Goal: Information Seeking & Learning: Learn about a topic

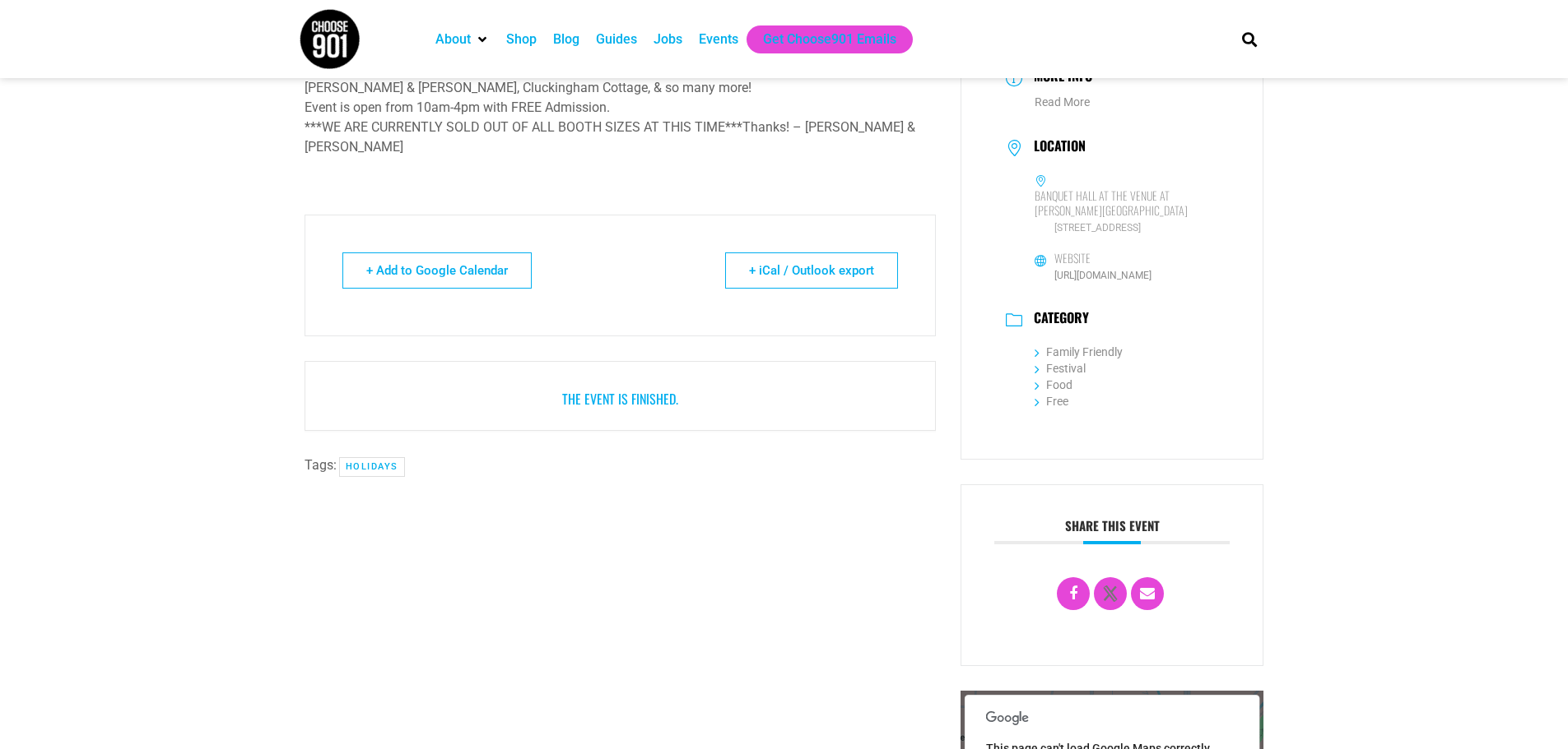
scroll to position [312, 0]
click at [523, 35] on div "Shop" at bounding box center [520, 39] width 30 height 20
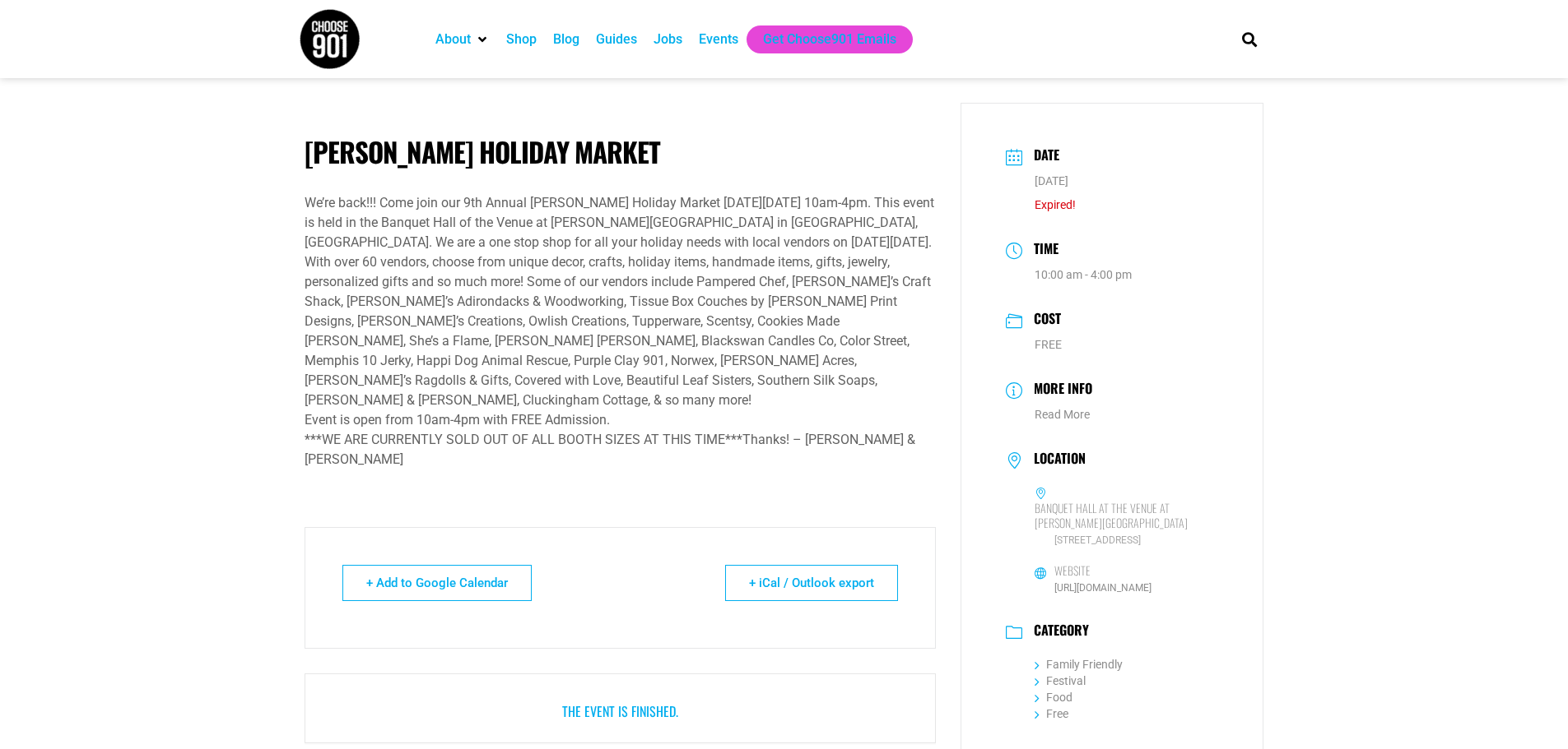
click at [702, 35] on div "Events" at bounding box center [718, 39] width 40 height 20
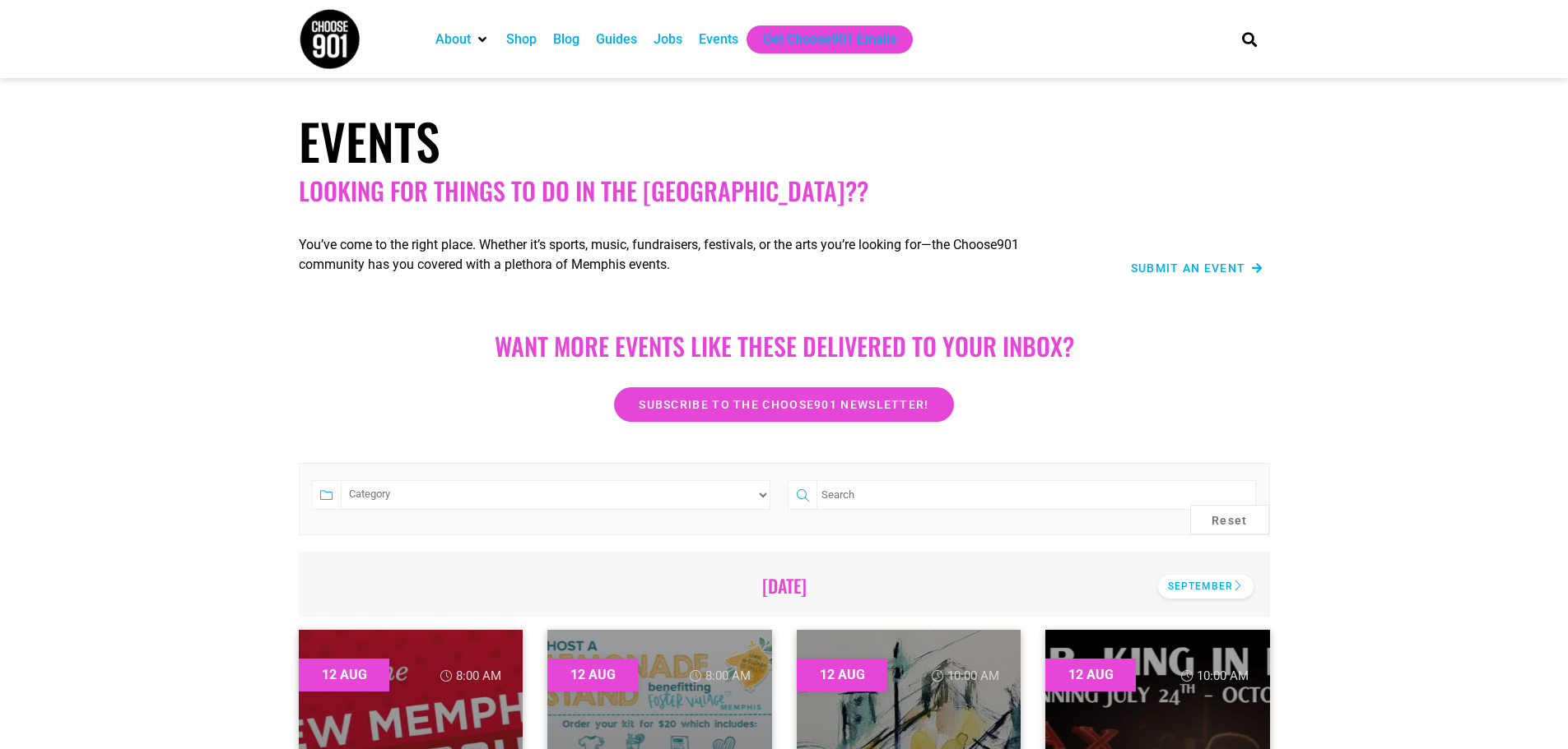
click at [1182, 587] on div "September" at bounding box center [1205, 587] width 95 height 24
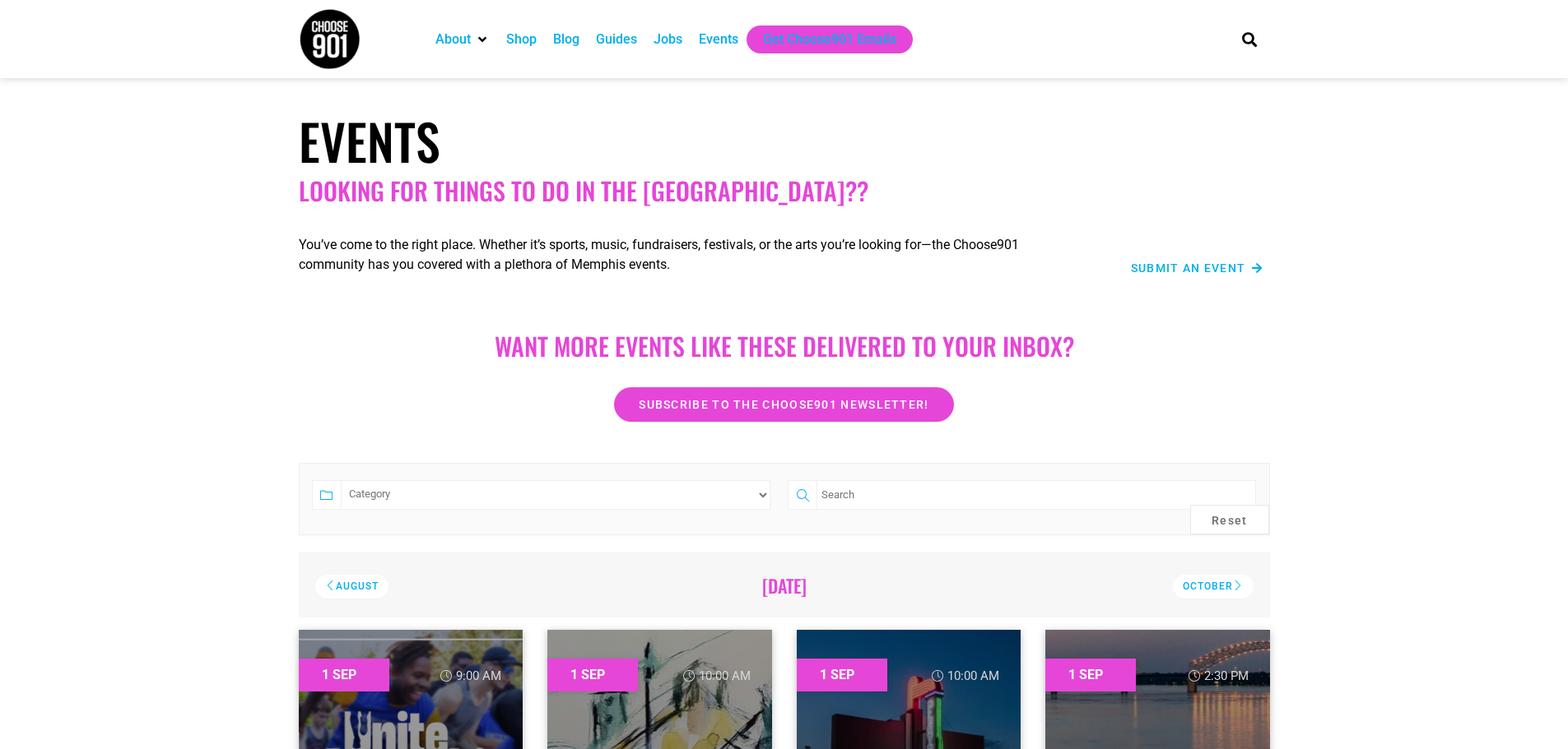
click at [1182, 587] on div "October" at bounding box center [1213, 587] width 80 height 24
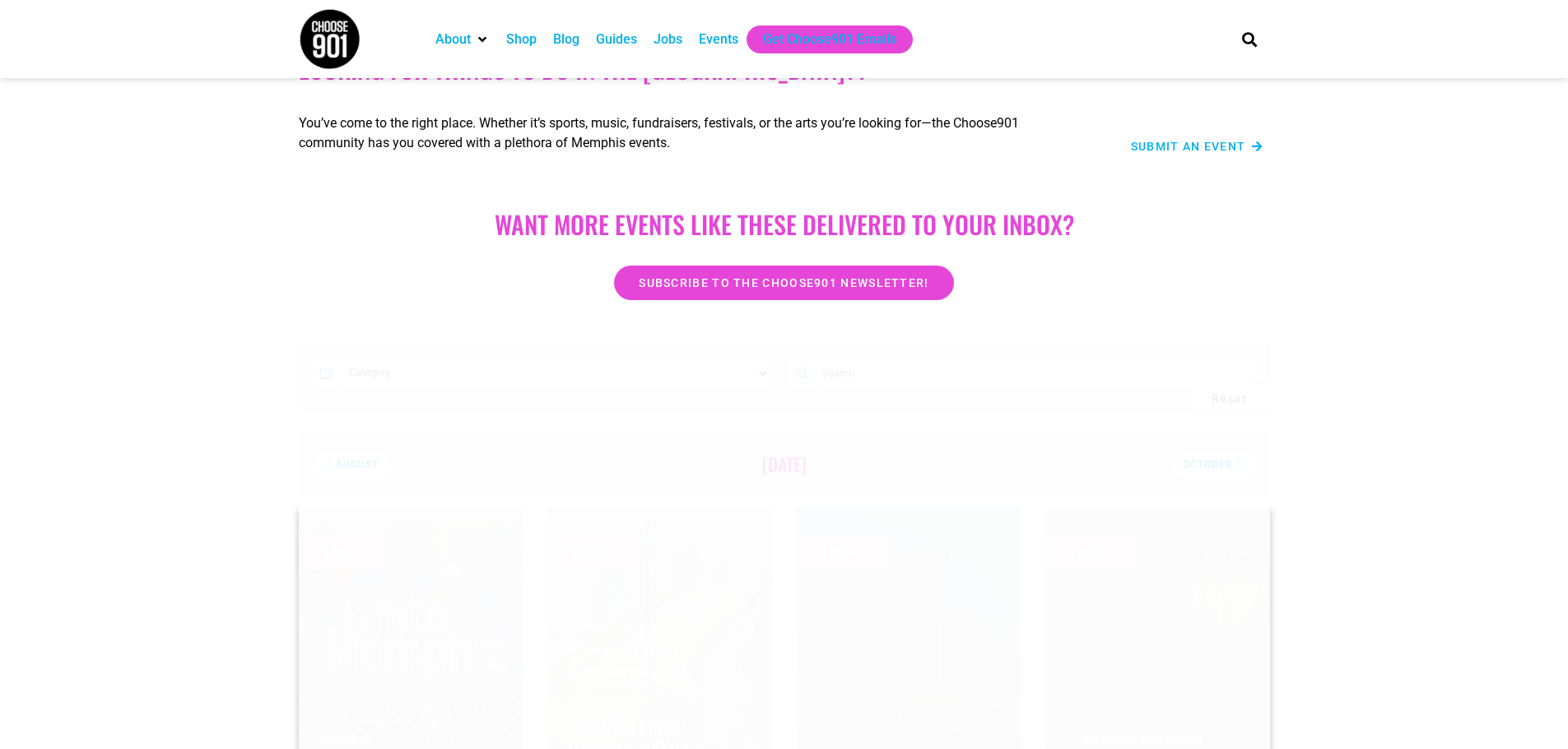
scroll to position [82, 0]
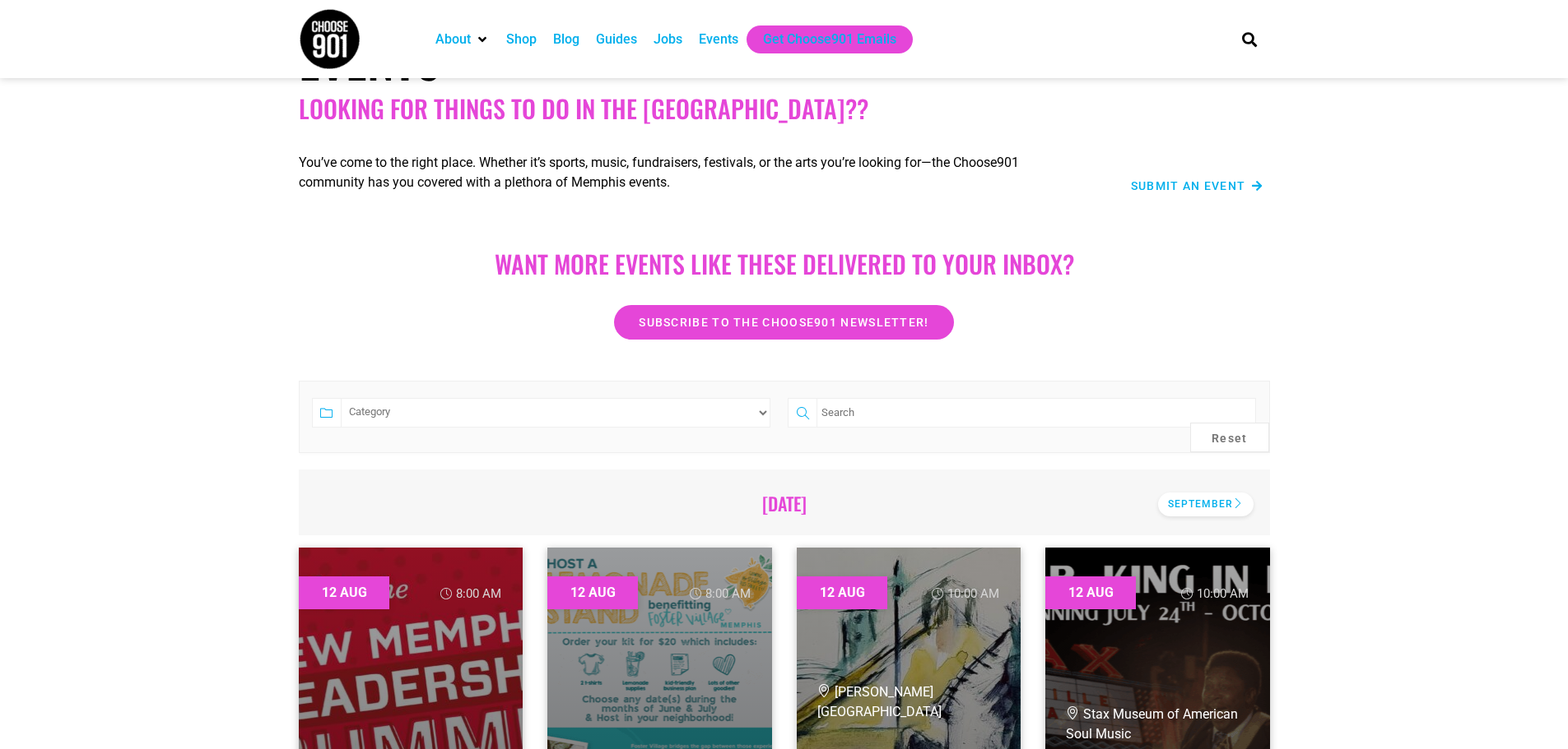
click at [1214, 505] on div "September" at bounding box center [1205, 505] width 95 height 24
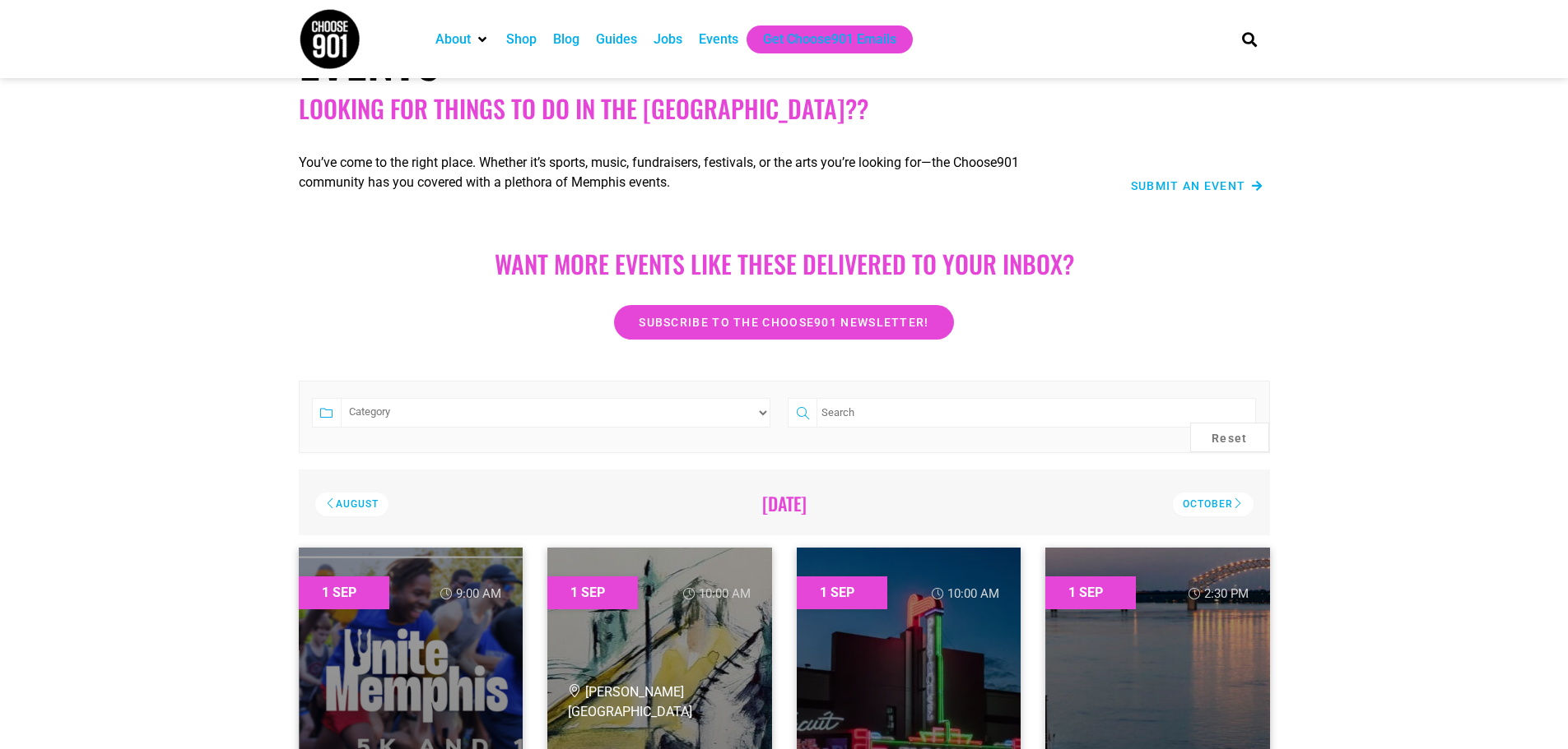
click at [354, 417] on select "Category Adults Only Career Comedy Education Family Friendly Festival Film Food…" at bounding box center [556, 413] width 430 height 29
click at [1210, 504] on div "October" at bounding box center [1213, 505] width 80 height 24
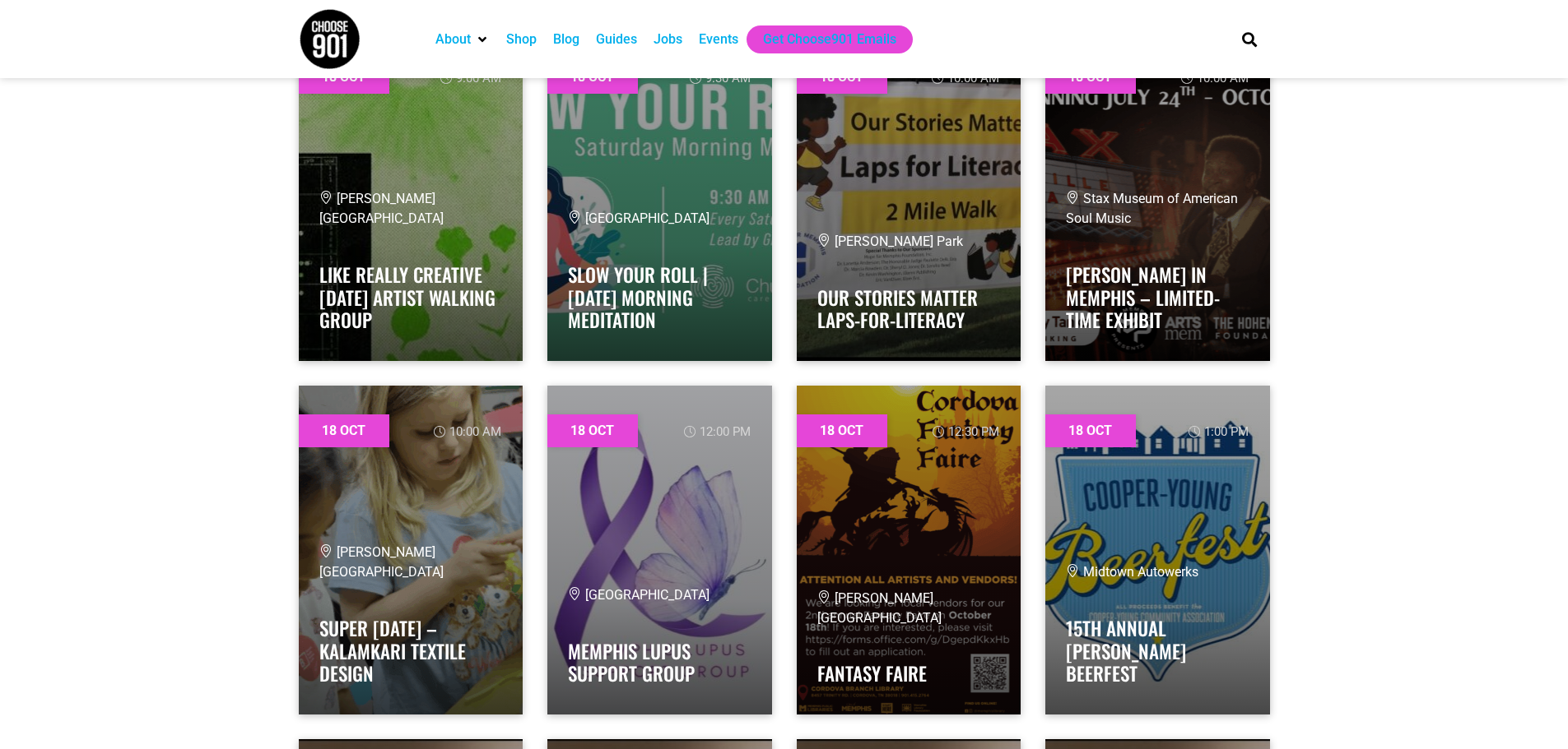
scroll to position [32978, 0]
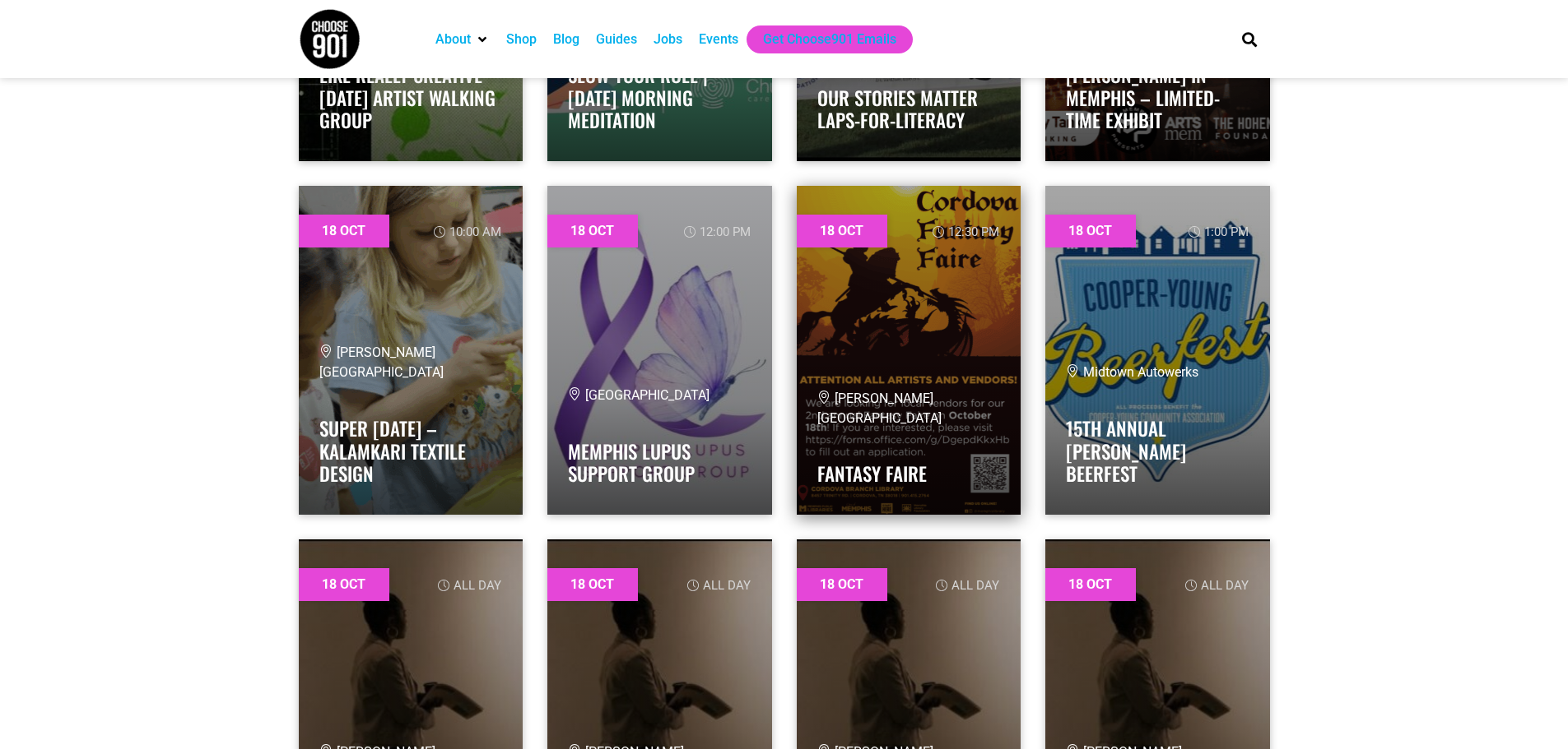
click at [964, 429] on div "Cordova Library Fantasy Faire" at bounding box center [908, 441] width 183 height 105
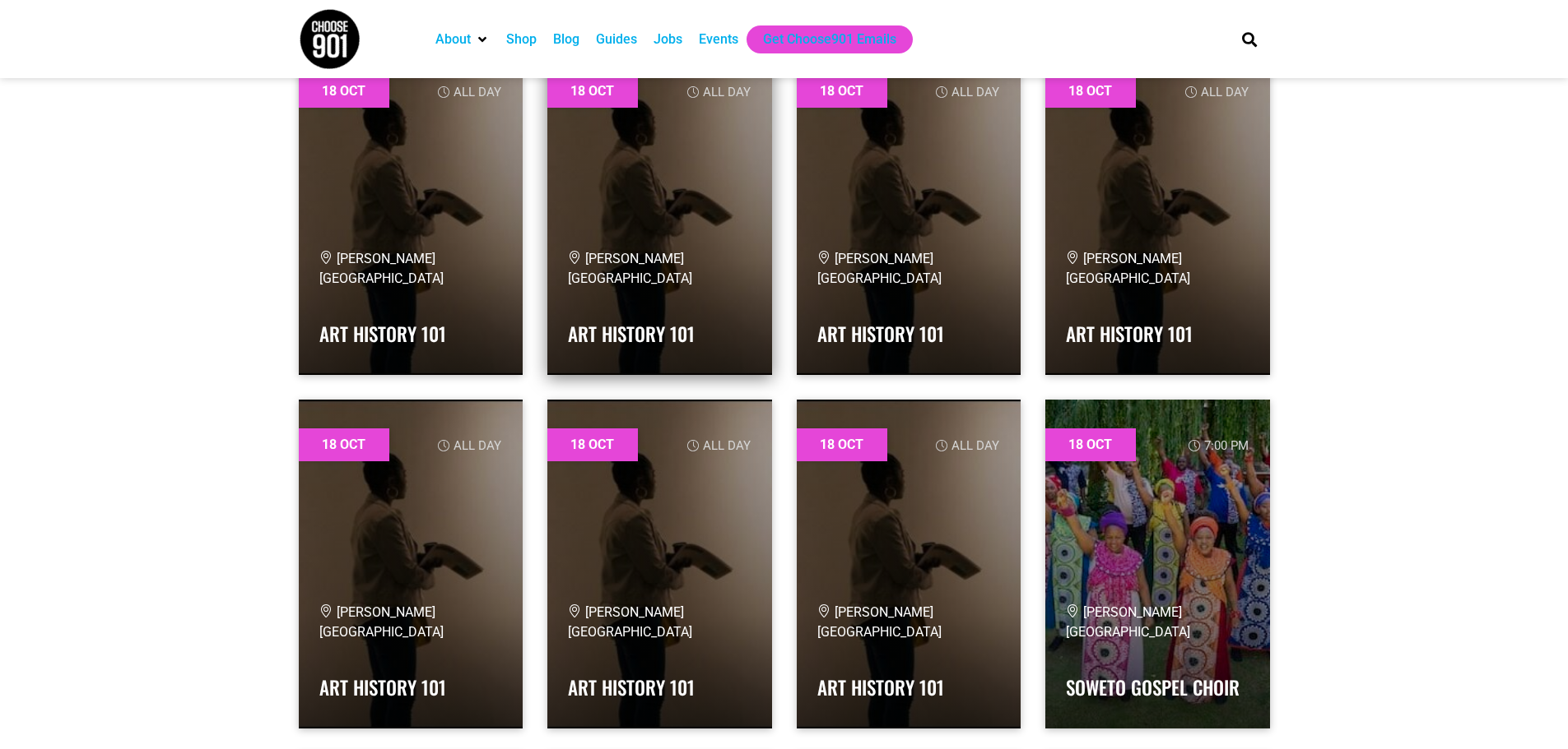
scroll to position [33966, 0]
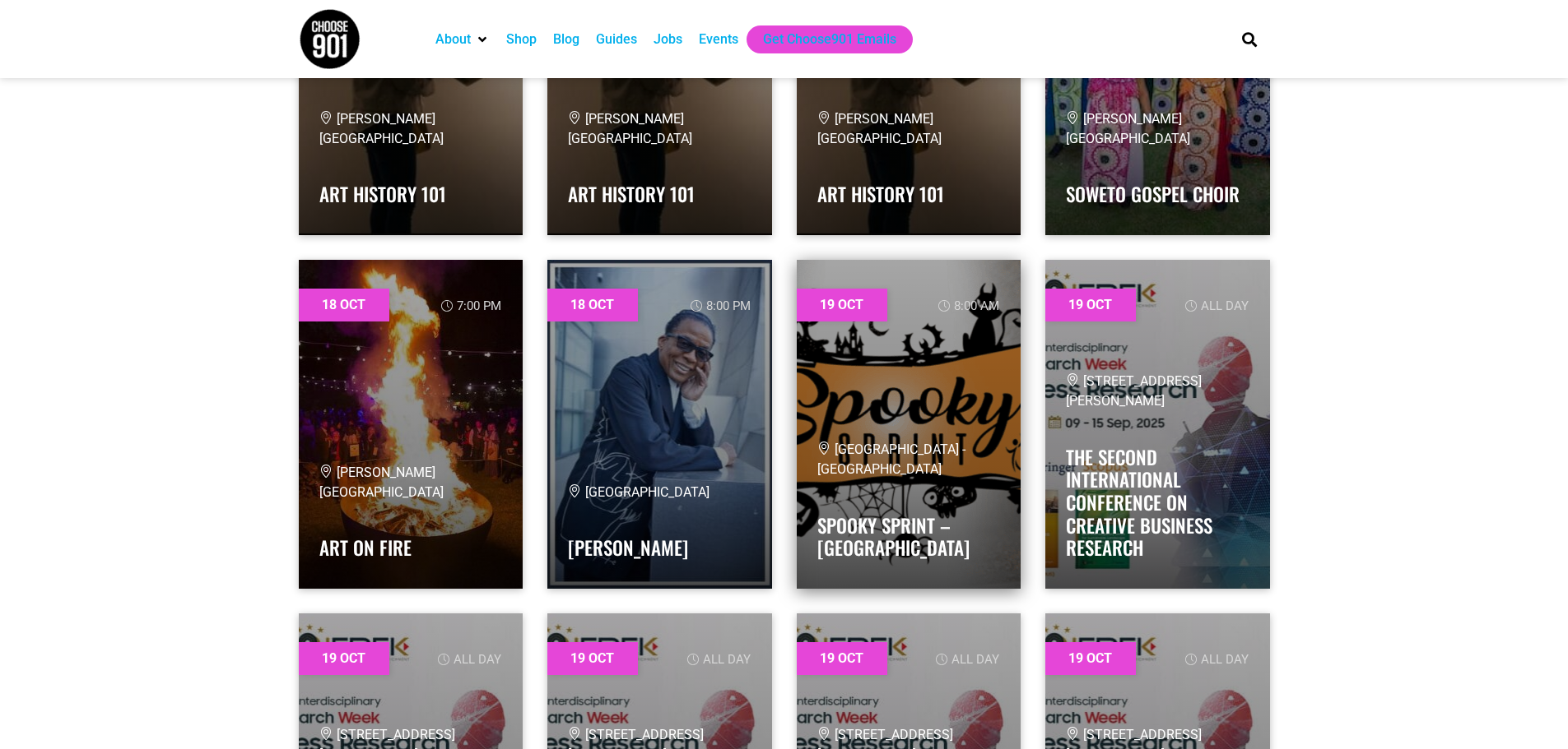
click at [953, 527] on h4 "Spooky Sprint – Memphis" at bounding box center [908, 533] width 183 height 55
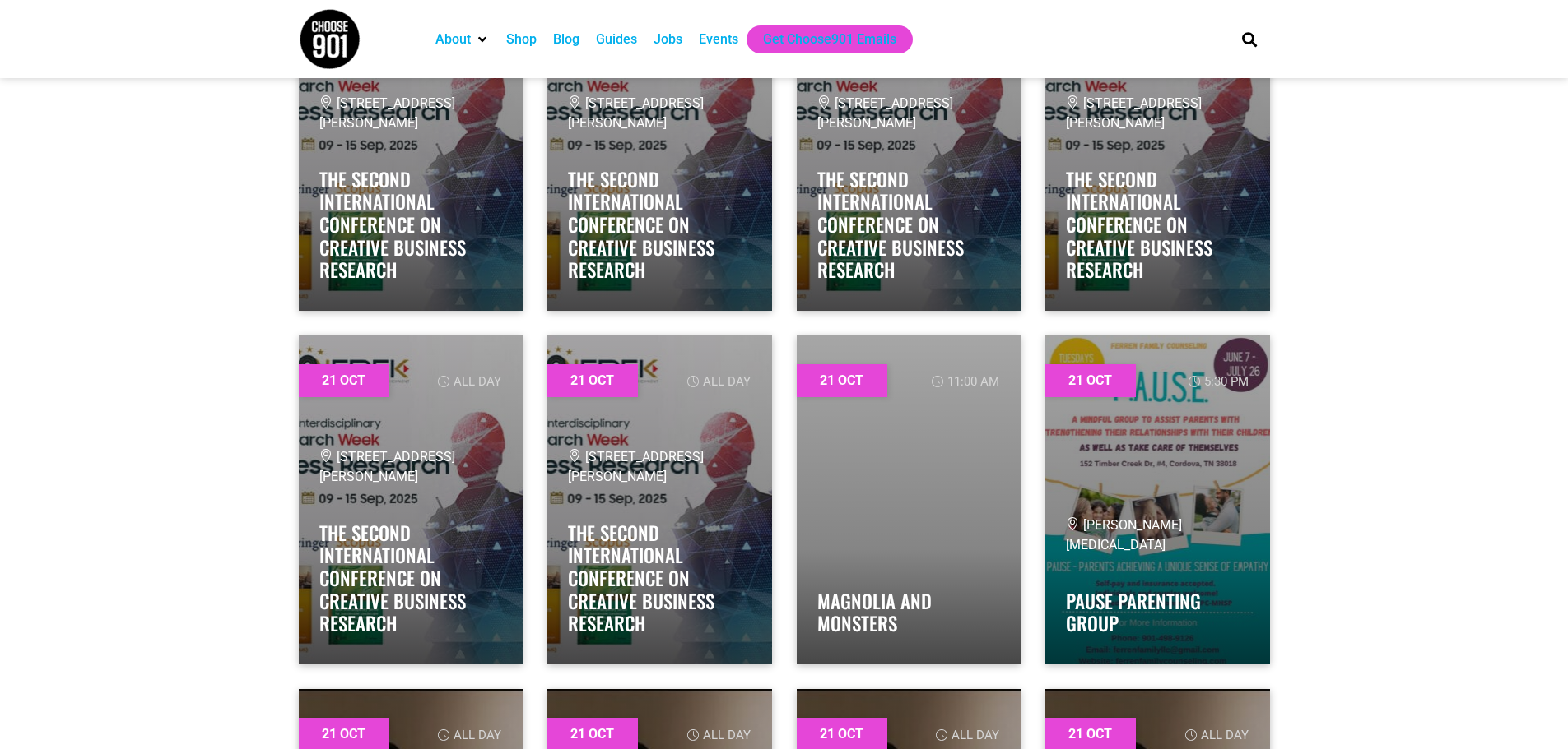
scroll to position [37831, 0]
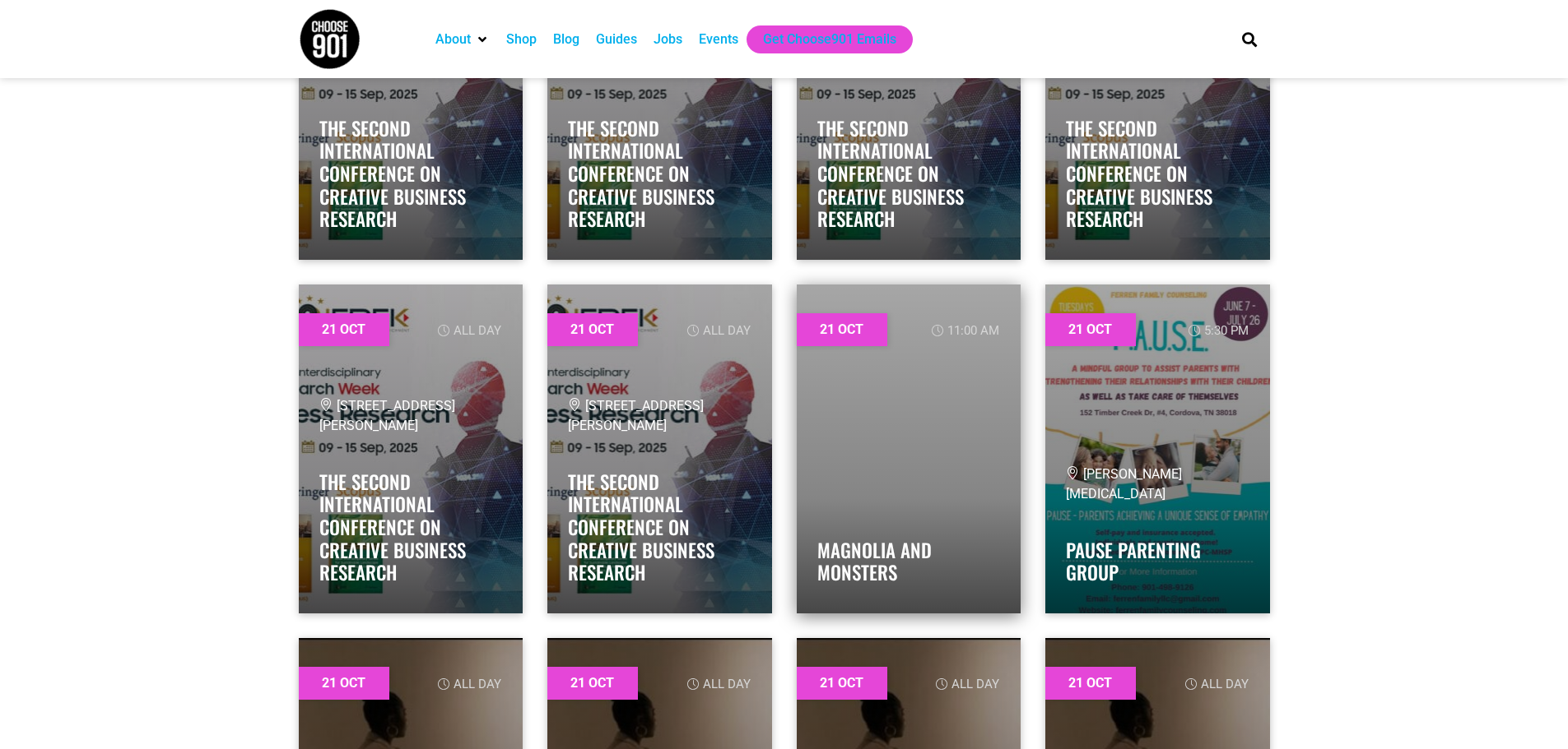
click at [993, 524] on div "Magnolia and Monsters" at bounding box center [908, 549] width 183 height 89
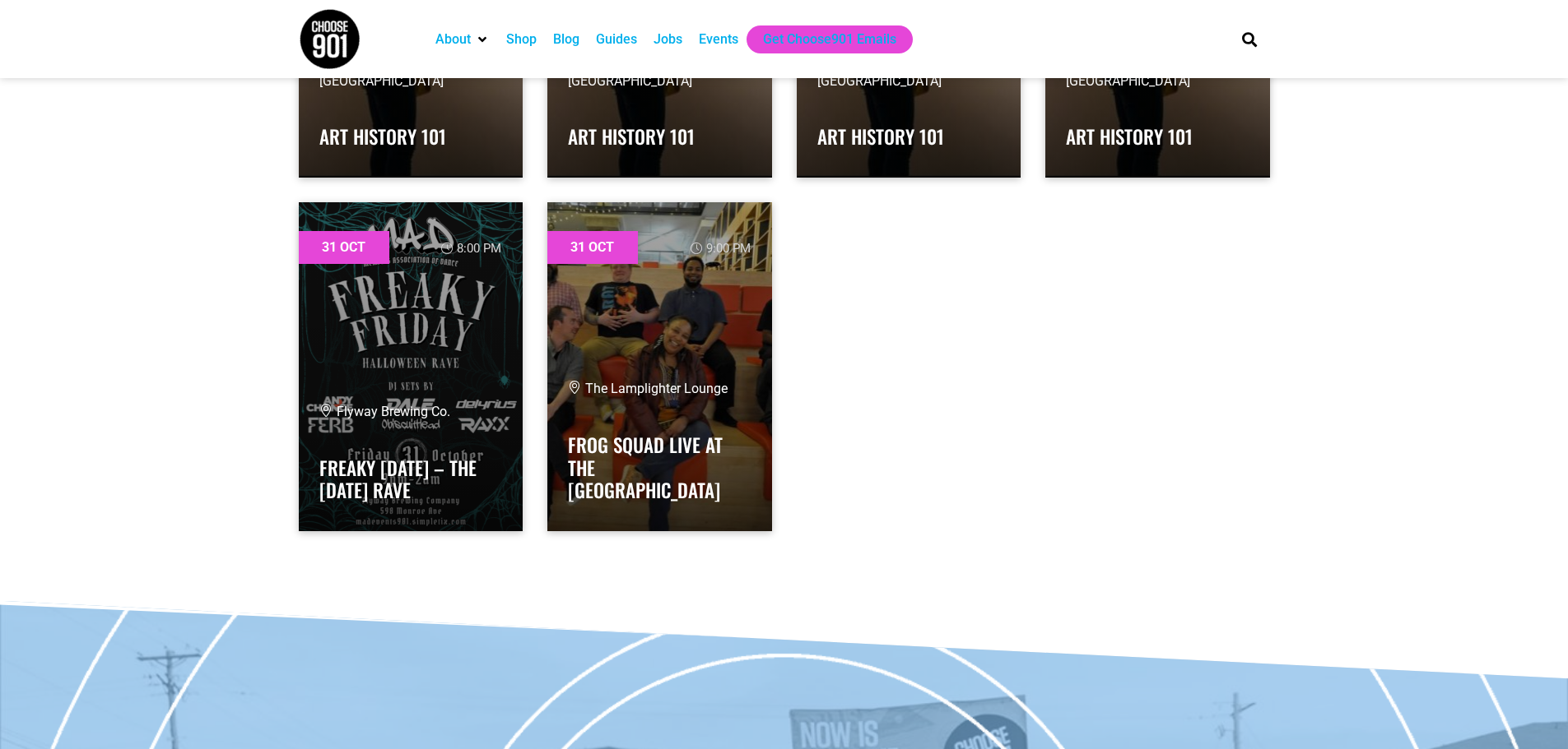
scroll to position [57239, 0]
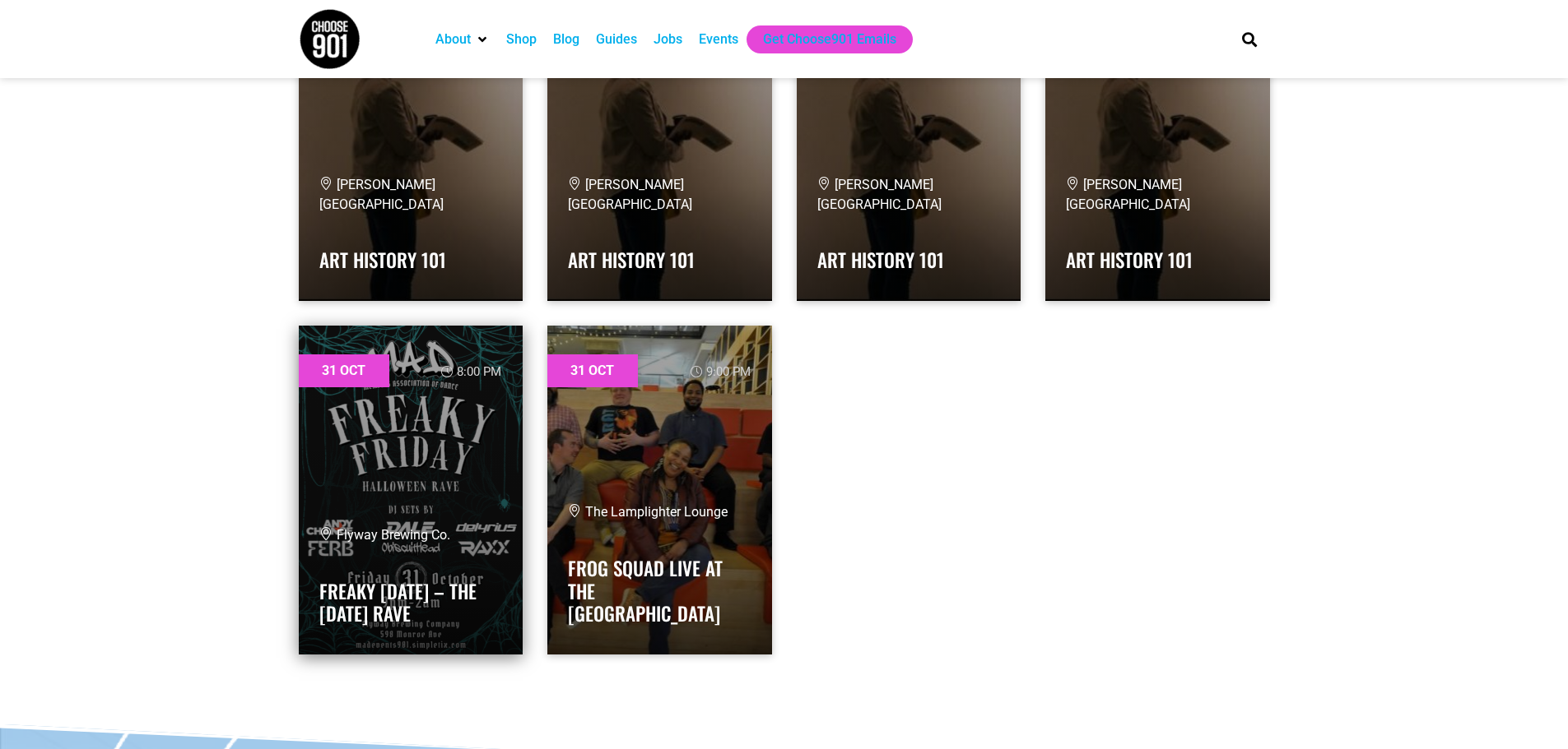
click at [437, 545] on div "Flyway Brewing Co." at bounding box center [411, 535] width 183 height 20
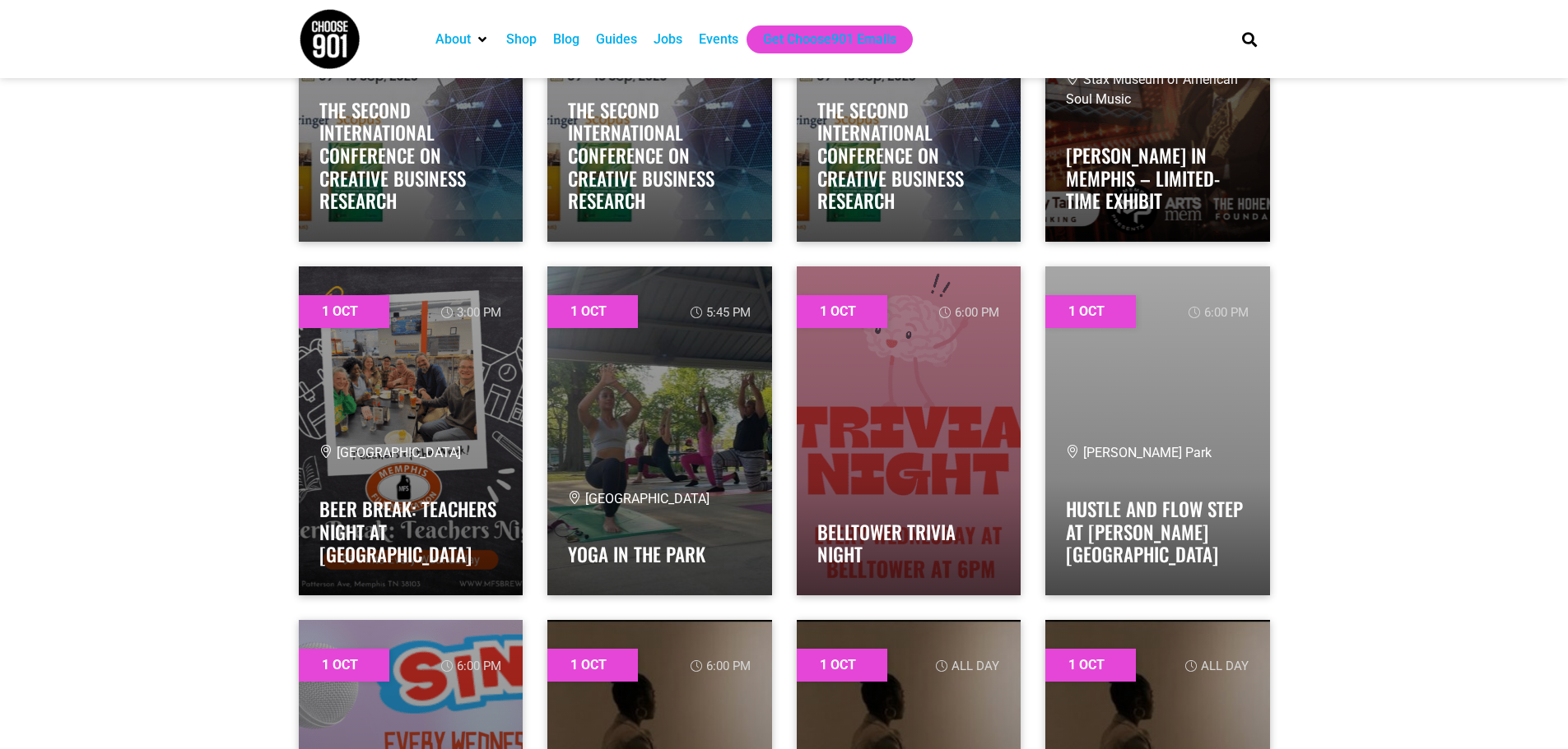
scroll to position [0, 0]
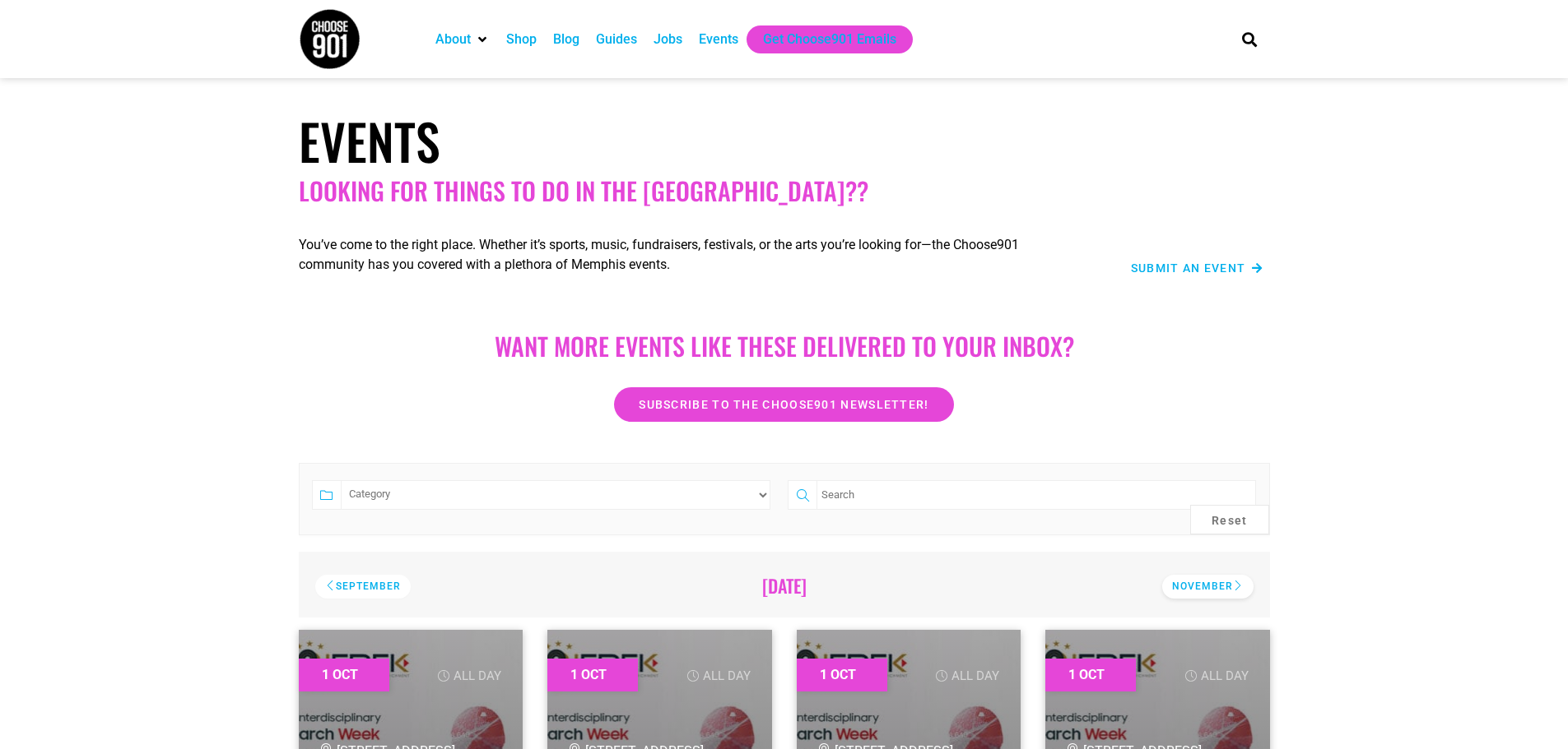
click at [1225, 587] on div "November" at bounding box center [1208, 587] width 92 height 24
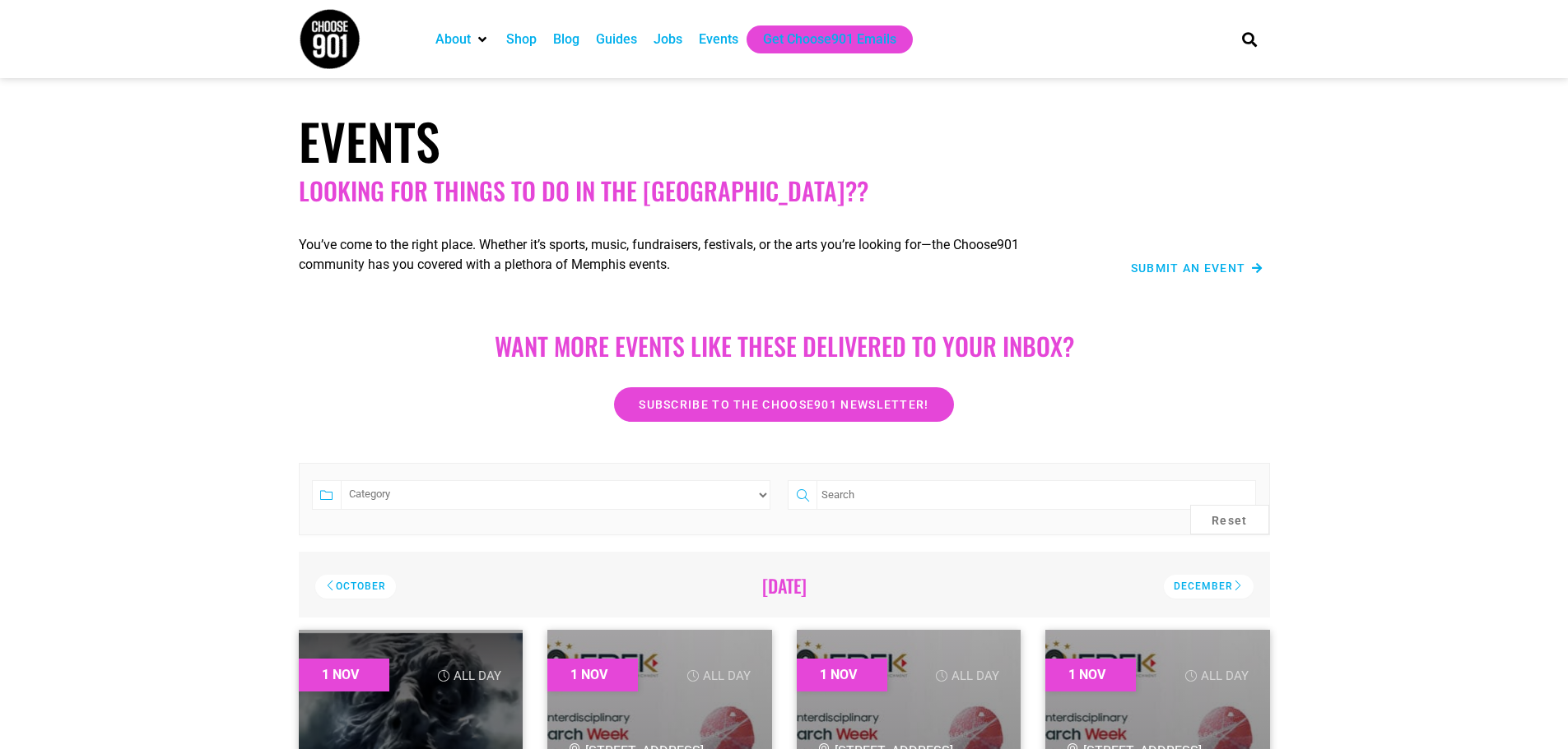
click at [756, 485] on select "Category Adults Only Career Comedy Education Family Friendly Festival Film Food…" at bounding box center [556, 495] width 430 height 29
click at [341, 480] on select "Category Adults Only Career Comedy Education Family Friendly Festival Film Food…" at bounding box center [556, 495] width 430 height 29
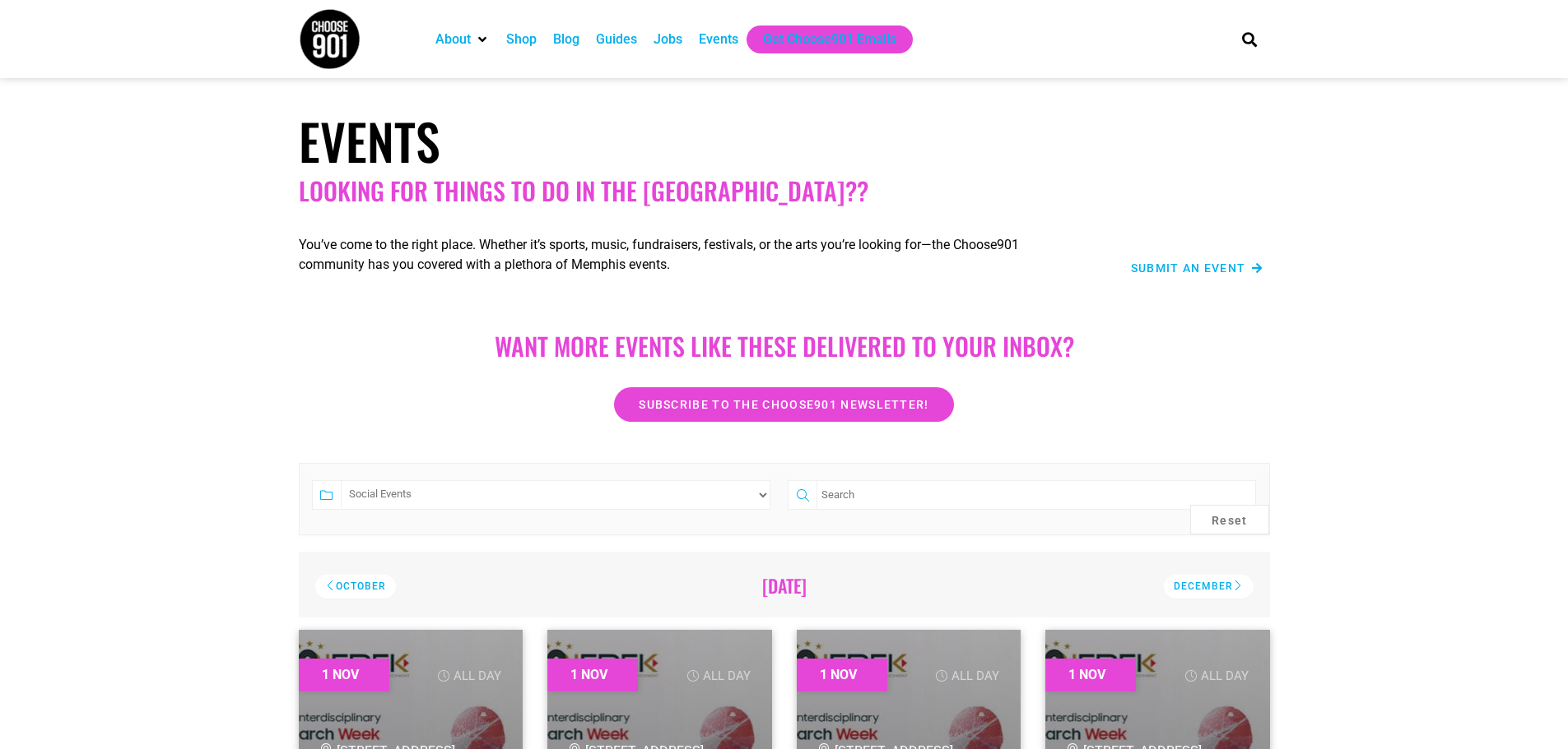
click at [547, 496] on select "Category Adults Only Career Comedy Education Family Friendly Festival Film Food…" at bounding box center [556, 495] width 430 height 29
select select "73"
click at [341, 480] on select "Category Adults Only Career Comedy Education Family Friendly Festival Film Food…" at bounding box center [556, 495] width 430 height 29
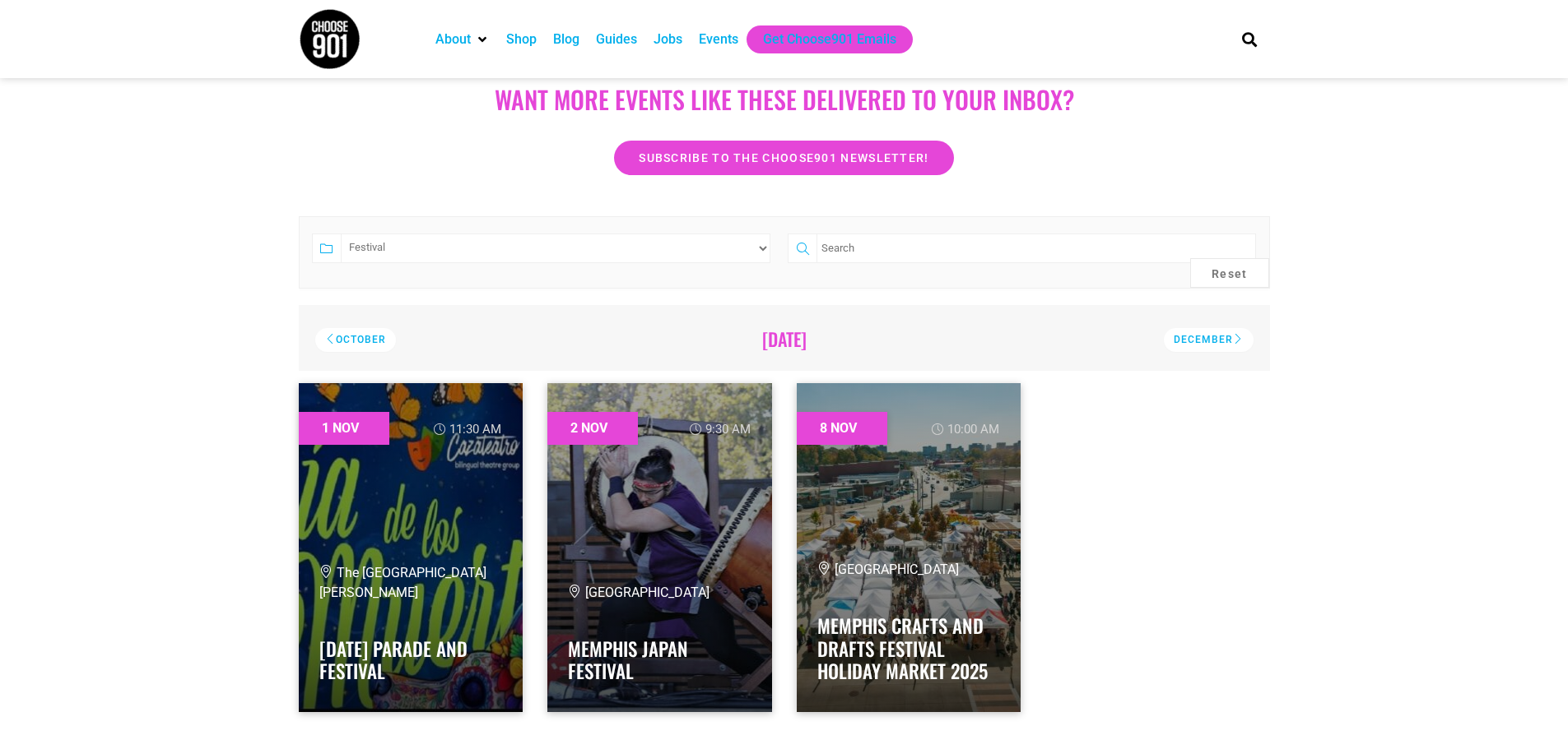
scroll to position [329, 0]
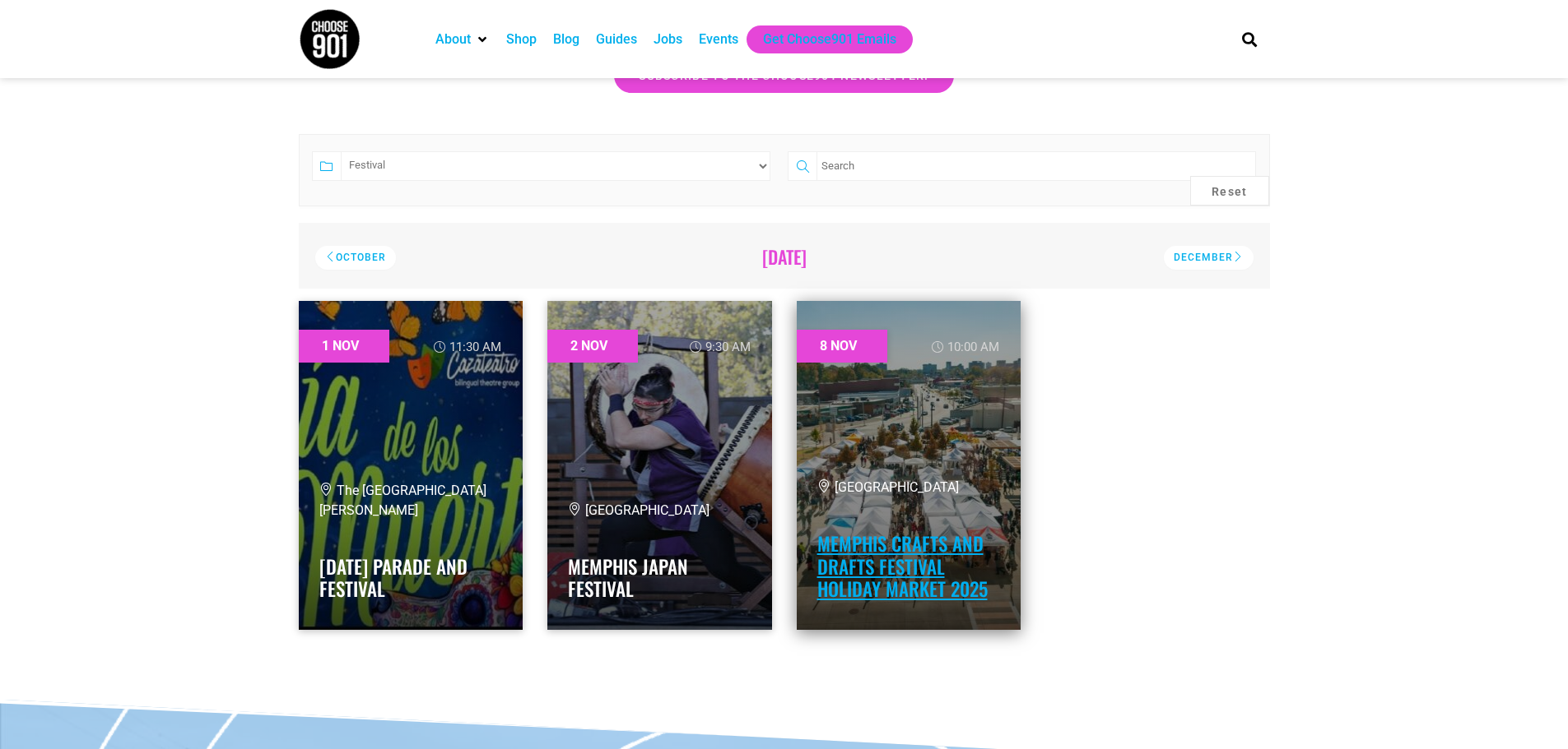
click at [871, 575] on link "Memphis Crafts and Drafts Festival Holiday Market 2025" at bounding box center [902, 566] width 170 height 73
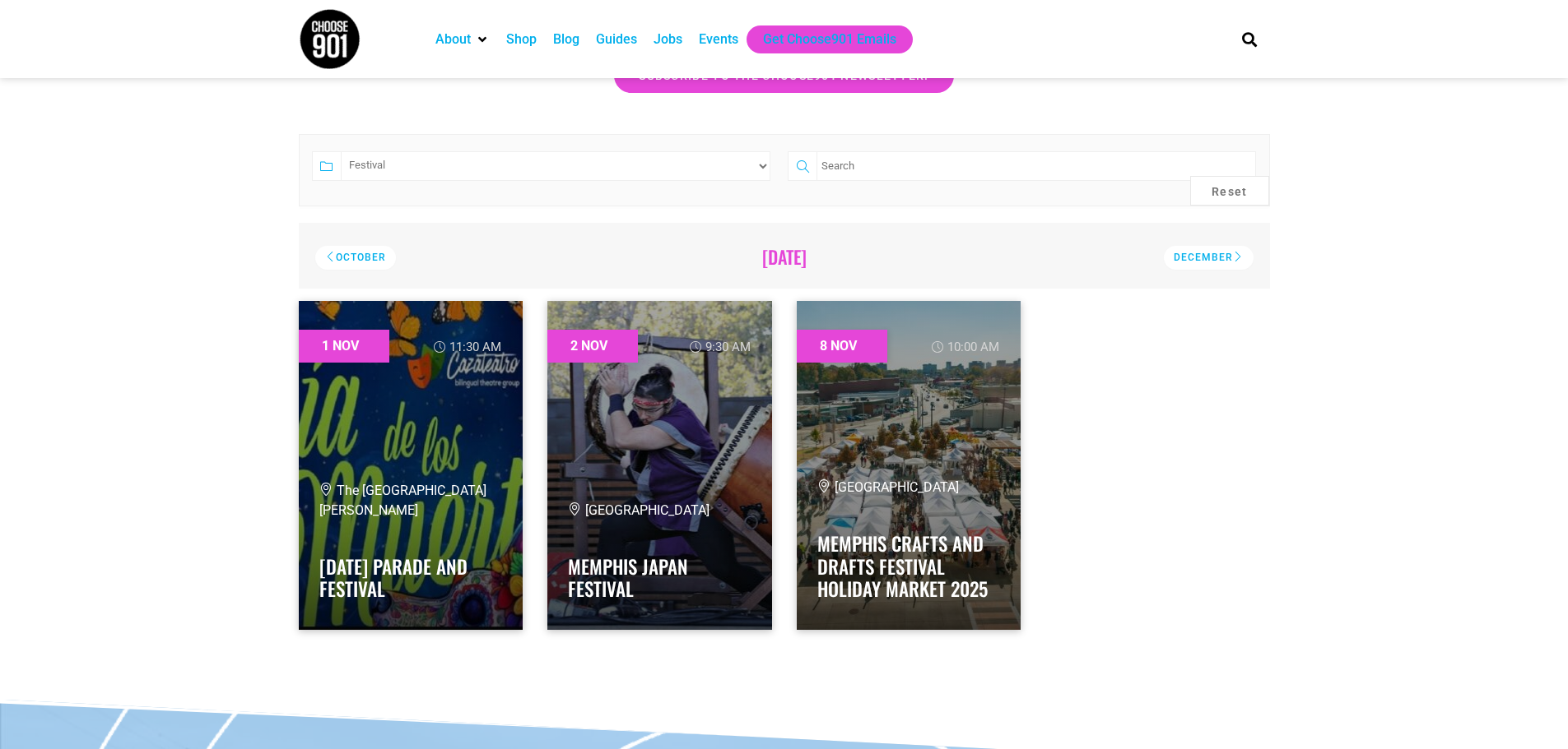
click at [1254, 486] on div "1 Nov 11:30 am The Memphis Brooks Museum of Art Día de Los Muertos Parade and F…" at bounding box center [784, 465] width 996 height 353
click at [1199, 252] on div "December" at bounding box center [1208, 258] width 90 height 24
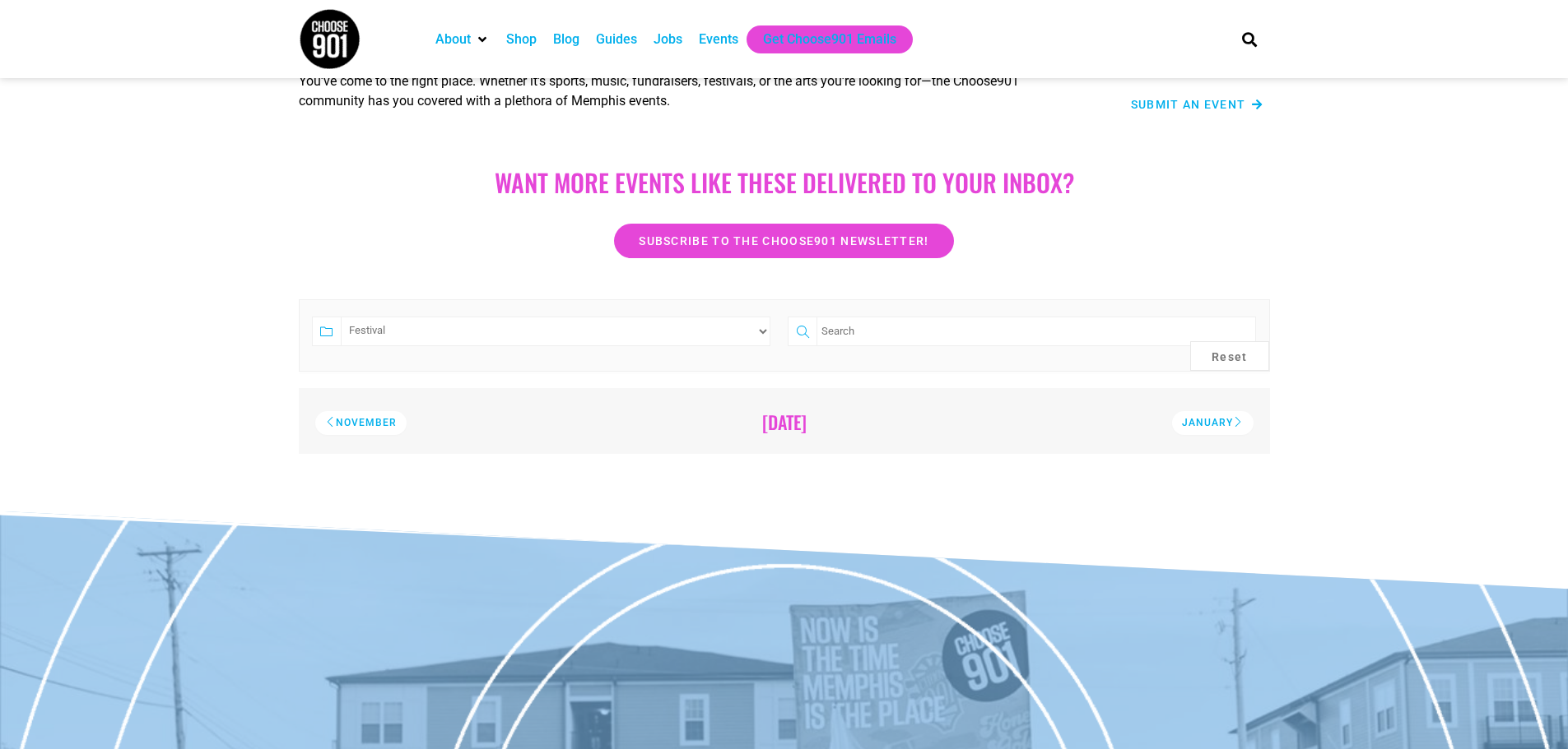
scroll to position [115, 0]
